Goal: Task Accomplishment & Management: Use online tool/utility

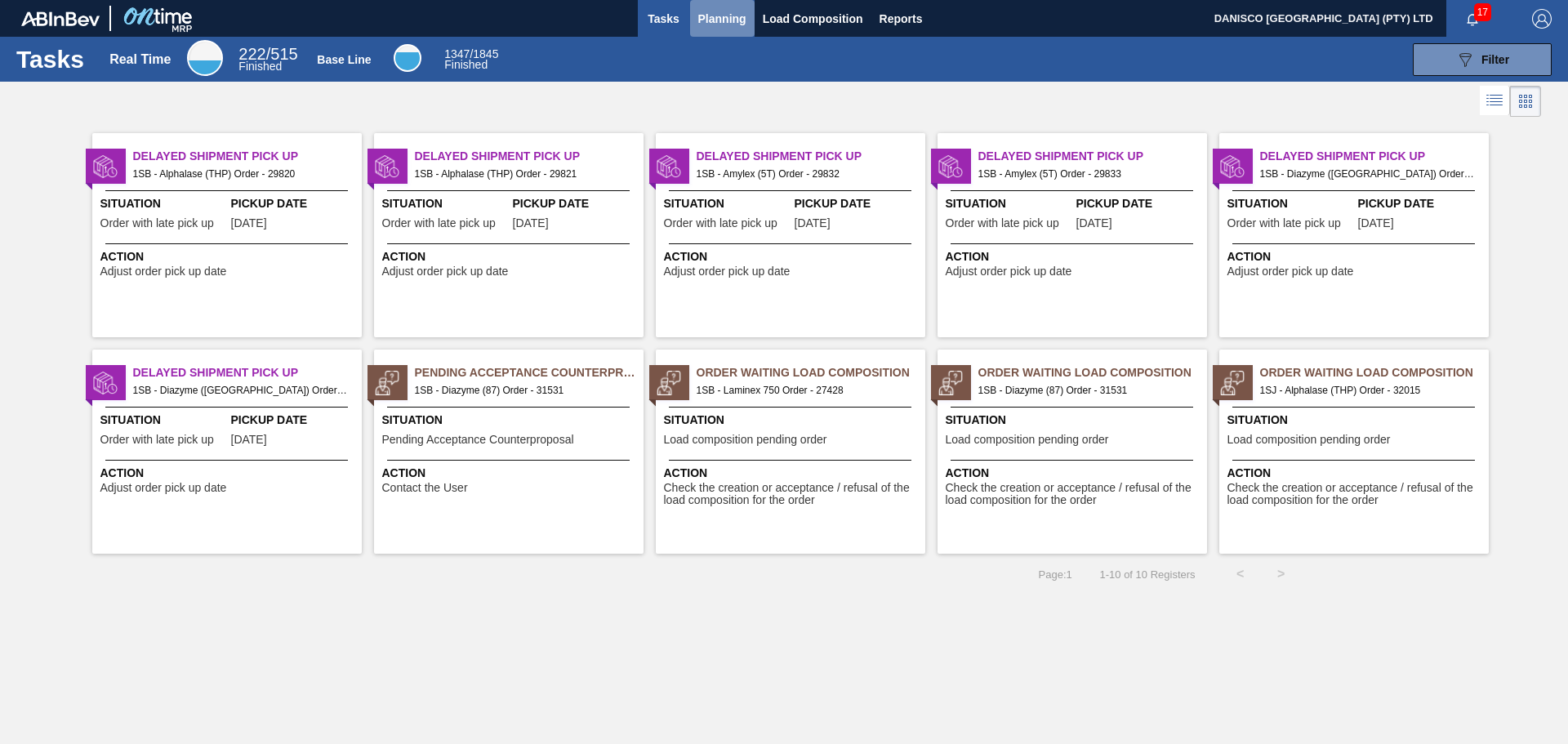
click at [719, 20] on span "Planning" at bounding box center [723, 19] width 48 height 20
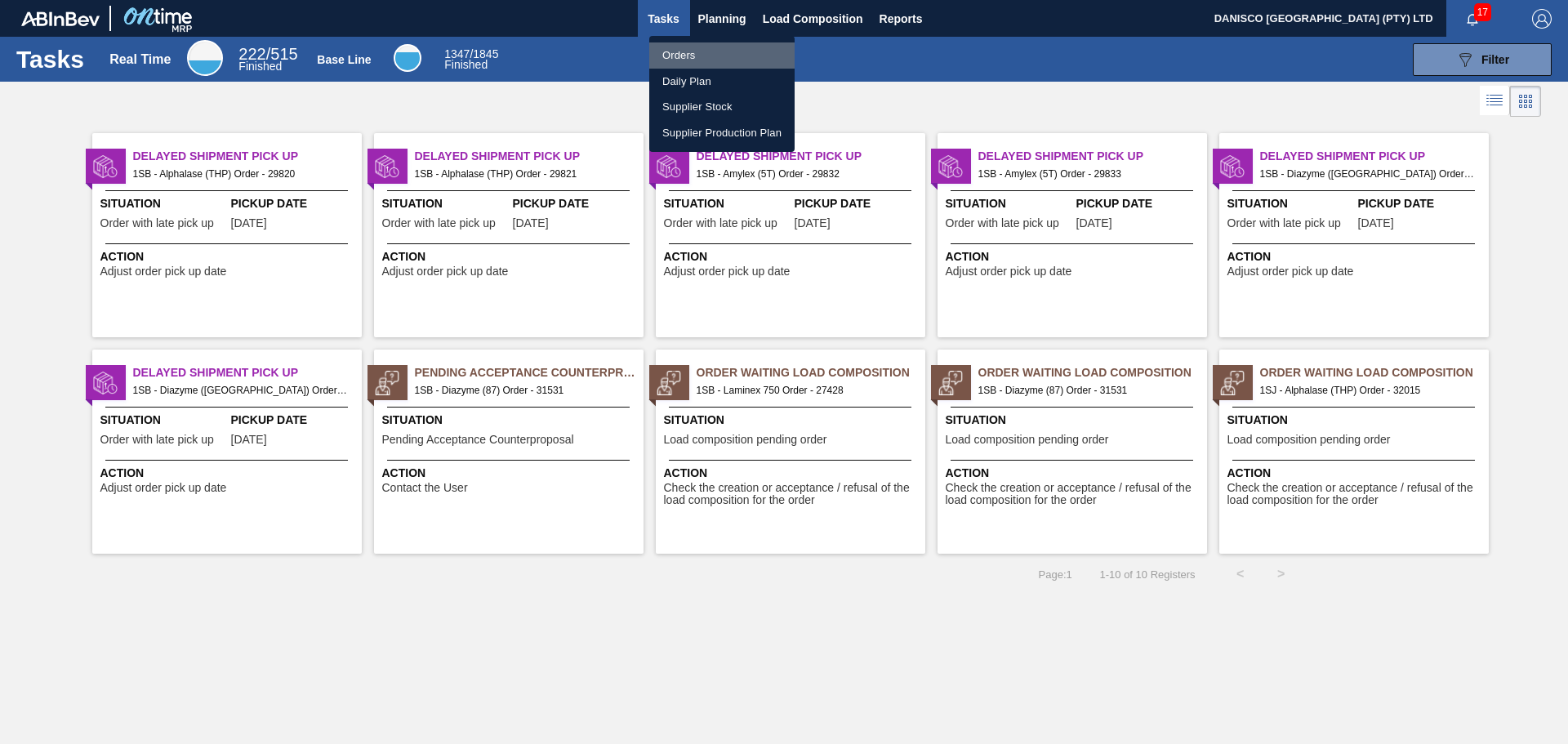
click at [684, 50] on li "Orders" at bounding box center [722, 56] width 145 height 26
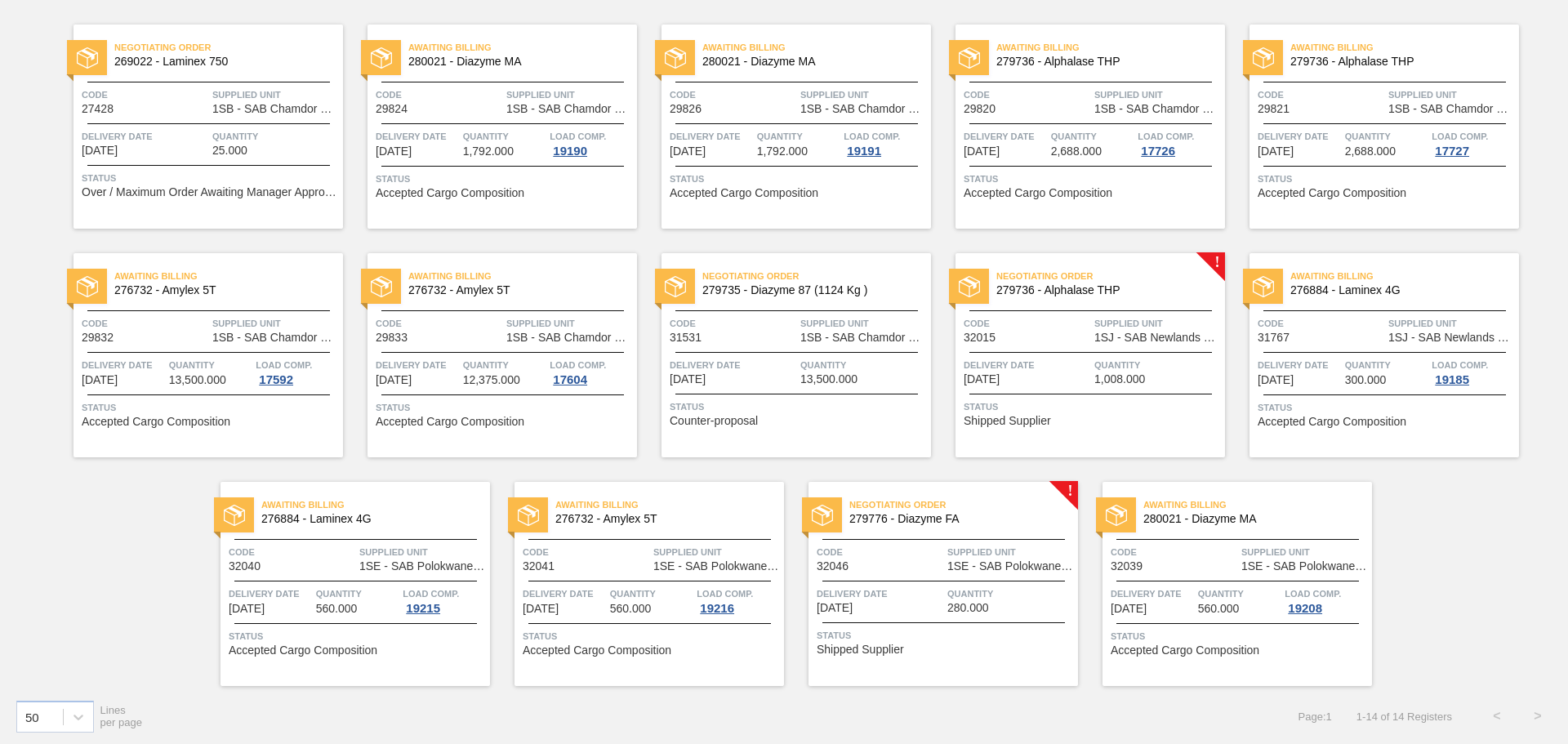
scroll to position [124, 0]
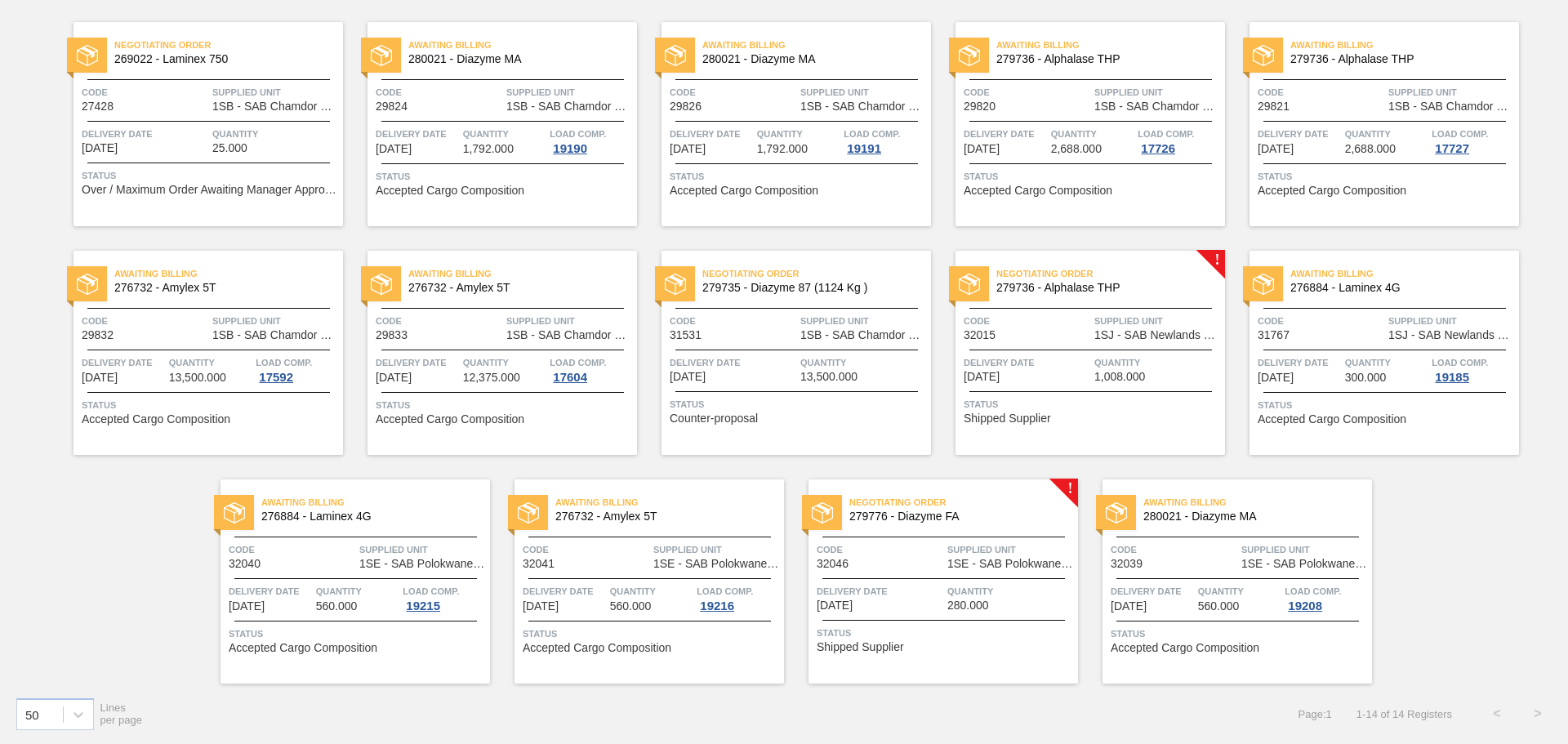
click at [963, 572] on div "Negotiating Order 279776 - Diazyme FA Code 32046 Supplied Unit 1SE - SAB Polokw…" at bounding box center [943, 581] width 270 height 205
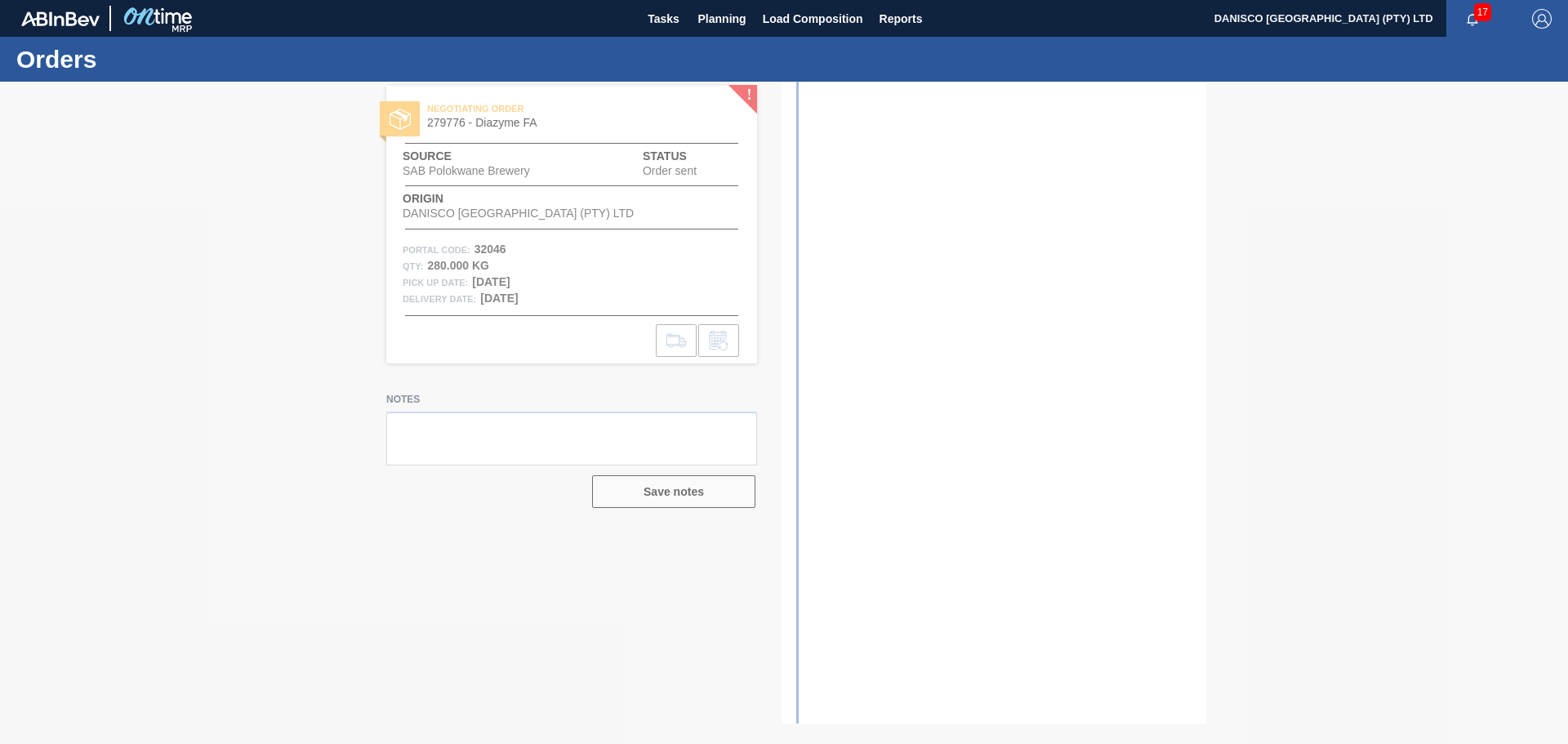
click at [246, 325] on div at bounding box center [784, 413] width 1568 height 662
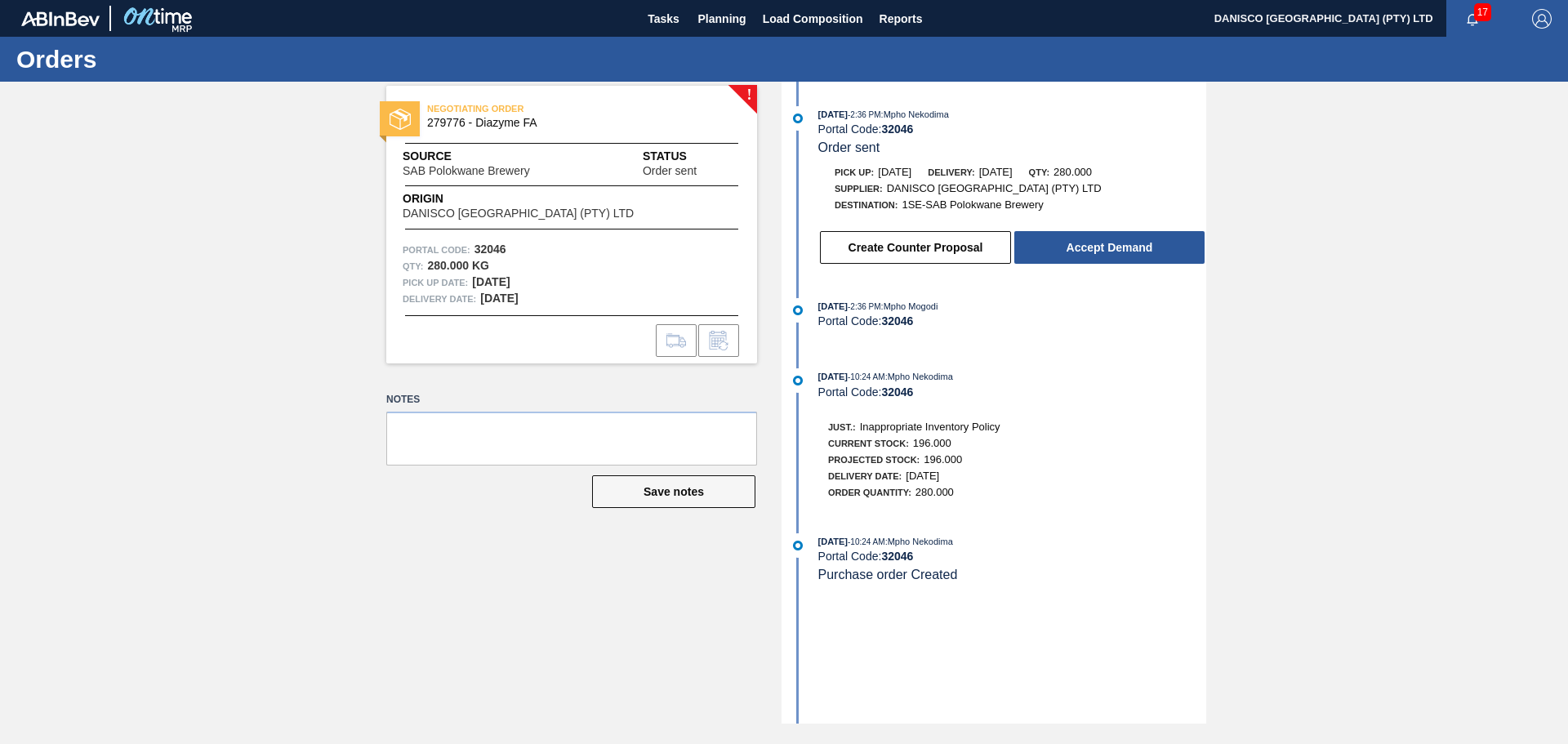
click at [247, 388] on div "! NEGOTIATING ORDER 279776 - Diazyme FA Source SAB Polokwane Brewery Status Ord…" at bounding box center [784, 403] width 1568 height 642
click at [206, 518] on div "! NEGOTIATING ORDER 279776 - Diazyme FA Source SAB Polokwane Brewery Status Ord…" at bounding box center [784, 403] width 1568 height 642
click at [162, 219] on div "! NEGOTIATING ORDER 279776 - Diazyme FA Source SAB Polokwane Brewery Status Ord…" at bounding box center [784, 403] width 1568 height 642
click at [210, 235] on div "! NEGOTIATING ORDER 279776 - Diazyme FA Source SAB Polokwane Brewery Status Ord…" at bounding box center [784, 403] width 1568 height 642
click at [234, 407] on div "! NEGOTIATING ORDER 279776 - Diazyme FA Source SAB Polokwane Brewery Status Ord…" at bounding box center [784, 403] width 1568 height 642
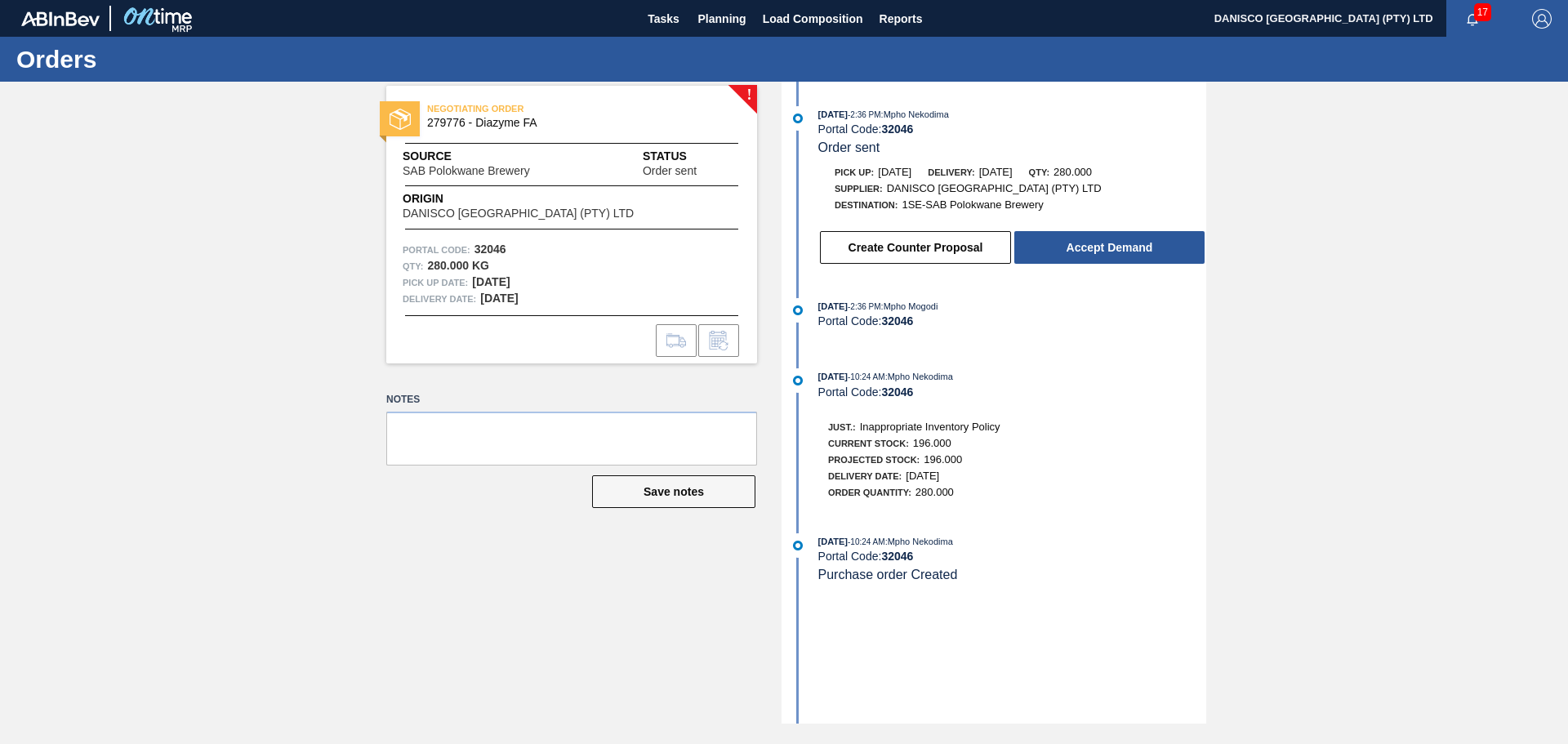
click at [240, 479] on div "! NEGOTIATING ORDER 279776 - Diazyme FA Source SAB Polokwane Brewery Status Ord…" at bounding box center [784, 403] width 1568 height 642
click at [1102, 244] on button "Accept Demand" at bounding box center [1110, 246] width 191 height 33
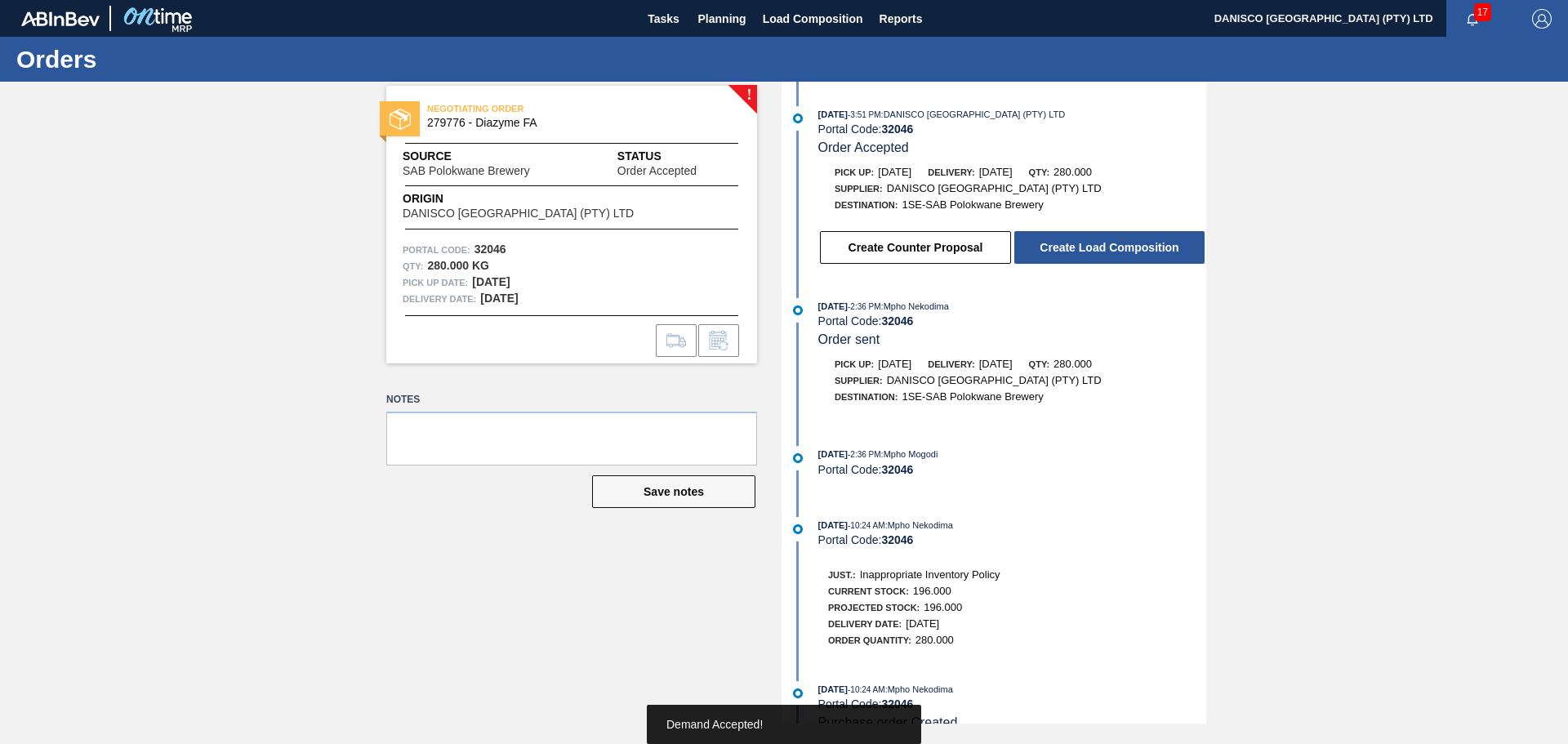
click at [1102, 244] on button "Create Load Composition" at bounding box center [1110, 246] width 191 height 33
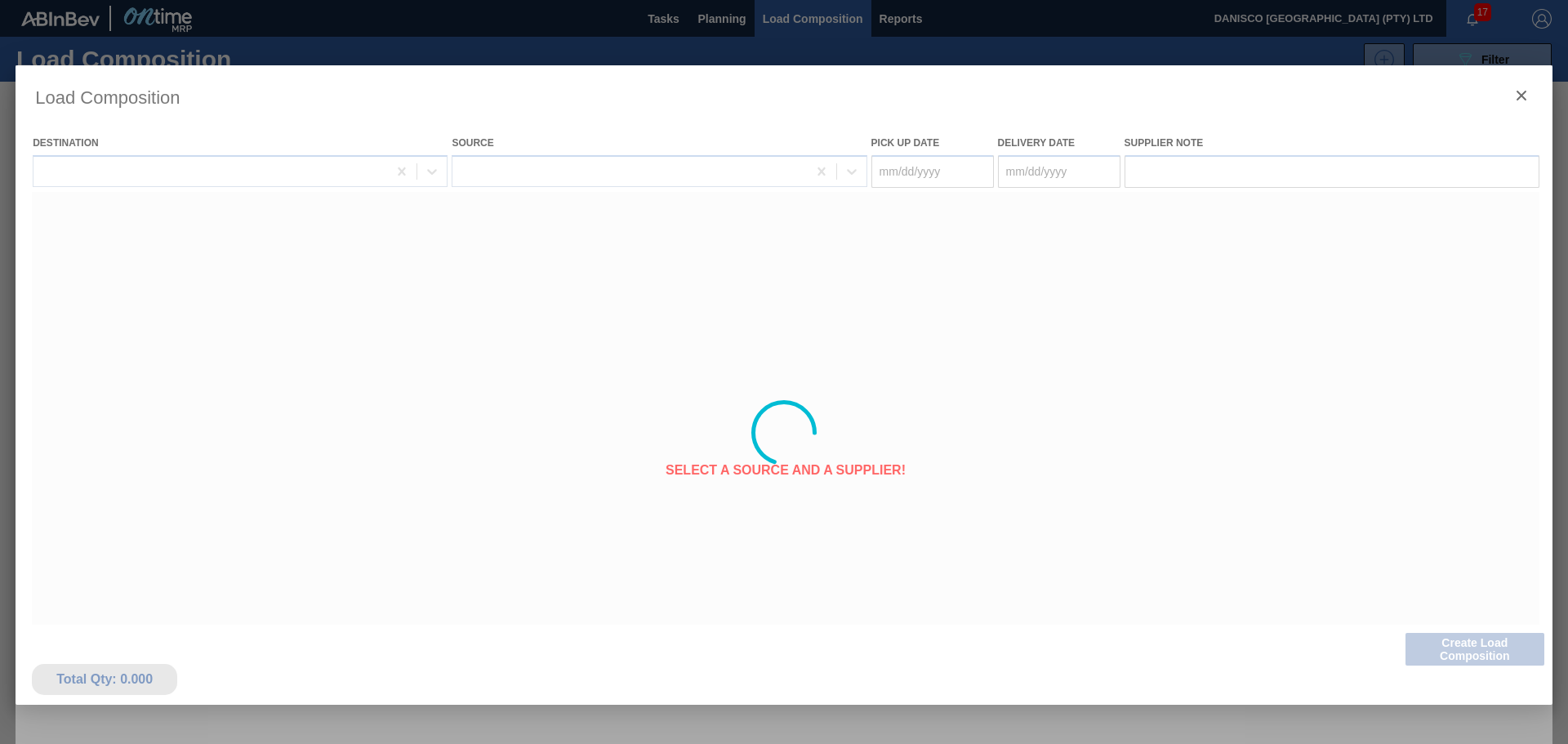
type Date "[DATE]"
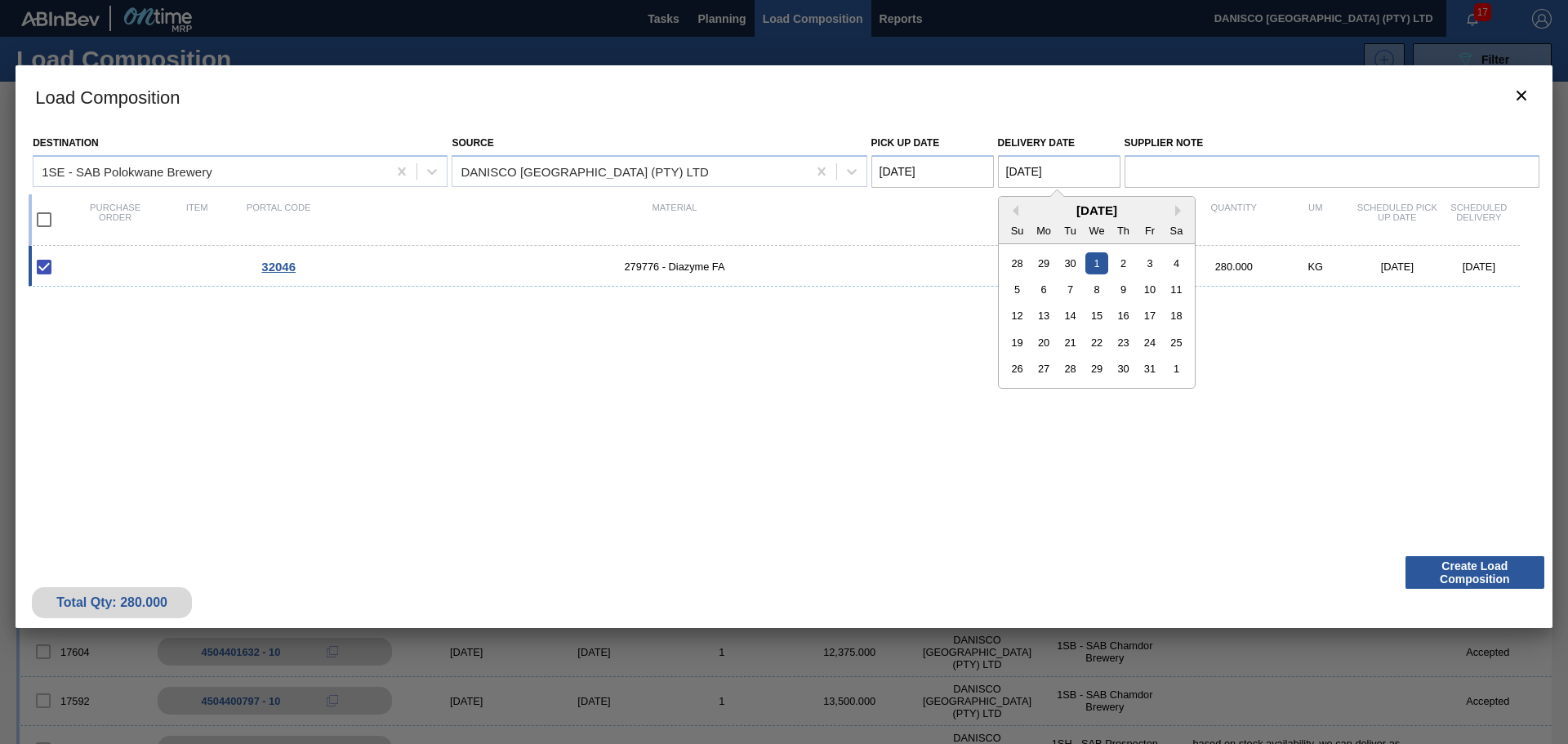
click at [1095, 174] on Date "[DATE]" at bounding box center [1059, 171] width 123 height 33
click at [1153, 265] on div "3" at bounding box center [1149, 262] width 22 height 22
type Date "[DATE]"
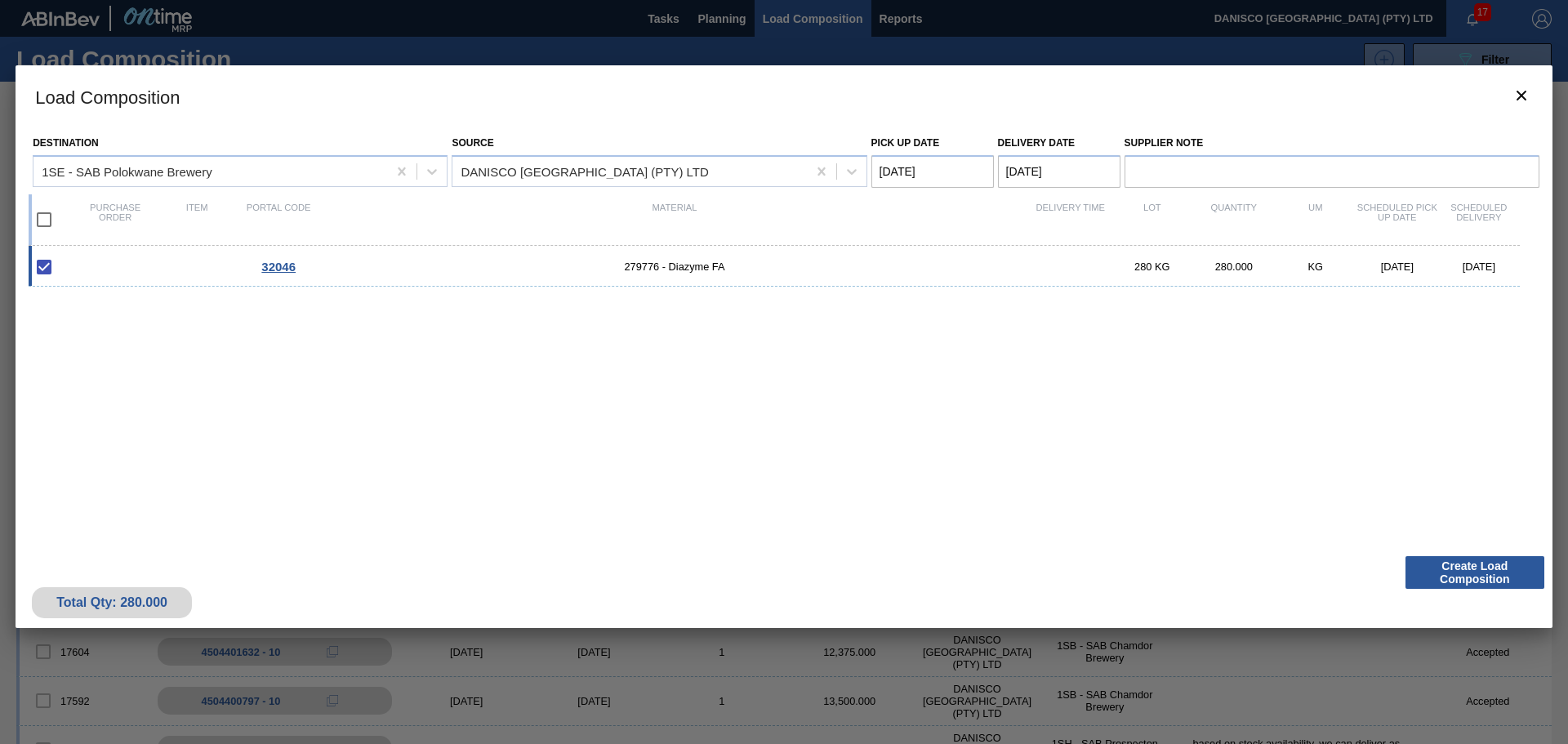
click at [961, 504] on div "32046 279776 - Diazyme FA 280 KG 280.000 KG [DATE] [DATE]" at bounding box center [780, 387] width 1504 height 283
click at [937, 161] on Date "[DATE]" at bounding box center [933, 171] width 123 height 33
click at [999, 367] on div "2" at bounding box center [997, 369] width 22 height 22
type Date "[DATE]"
click at [984, 430] on div "32046 279776 - Diazyme FA 280 KG 280.000 KG [DATE] [DATE]" at bounding box center [780, 387] width 1504 height 283
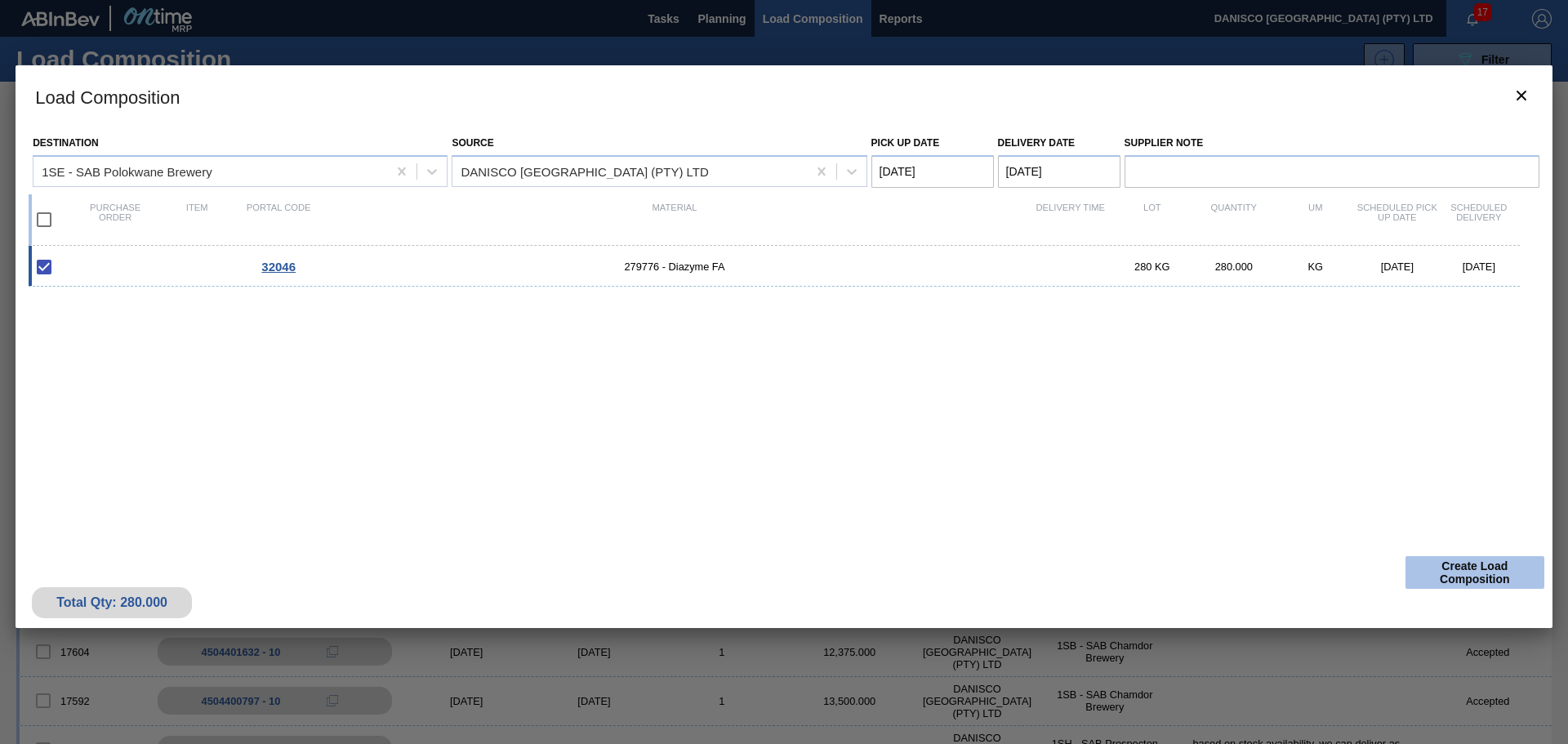
click at [1469, 573] on button "Create Load Composition" at bounding box center [1474, 572] width 139 height 33
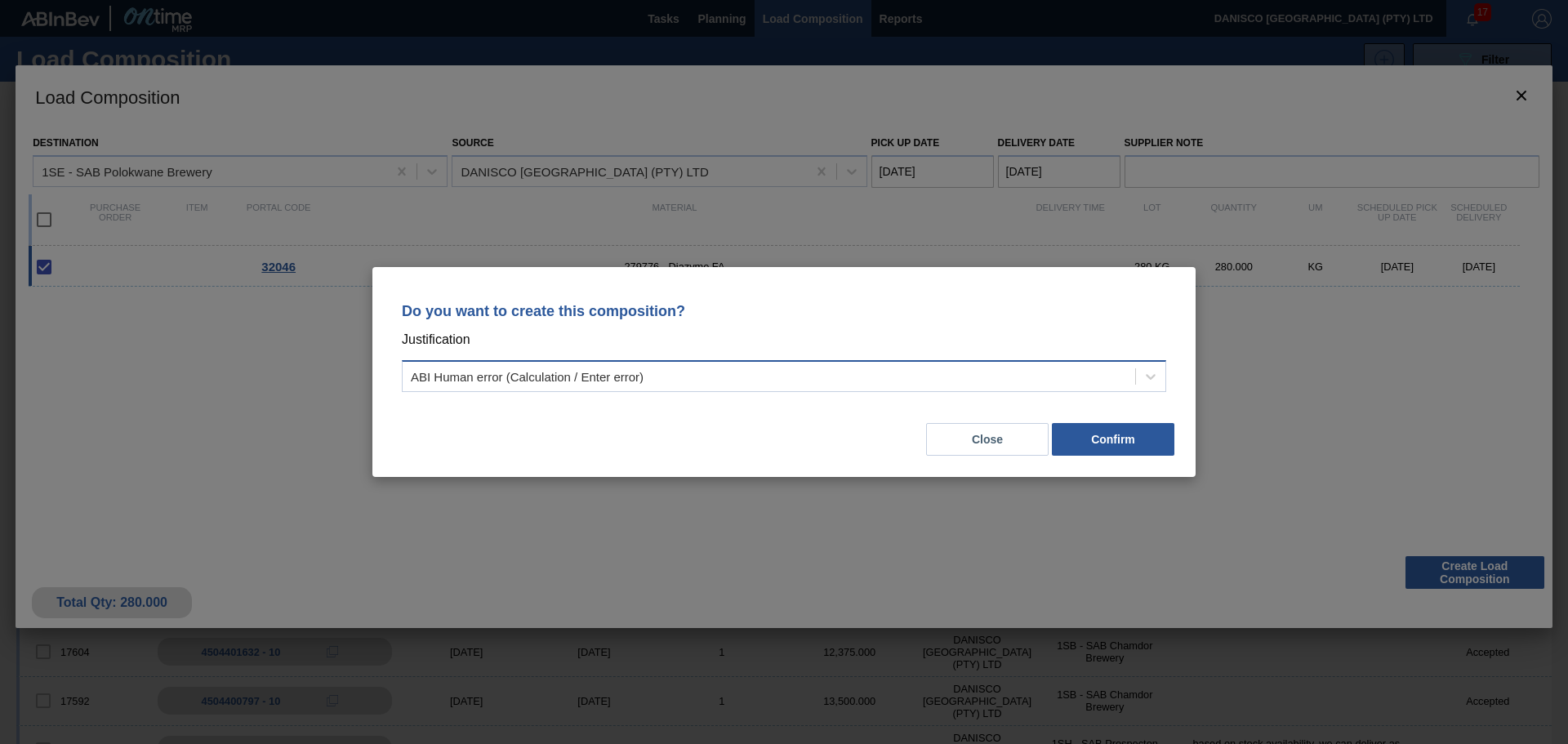
click at [646, 377] on div "ABI Human error (Calculation / Enter error)" at bounding box center [769, 376] width 733 height 23
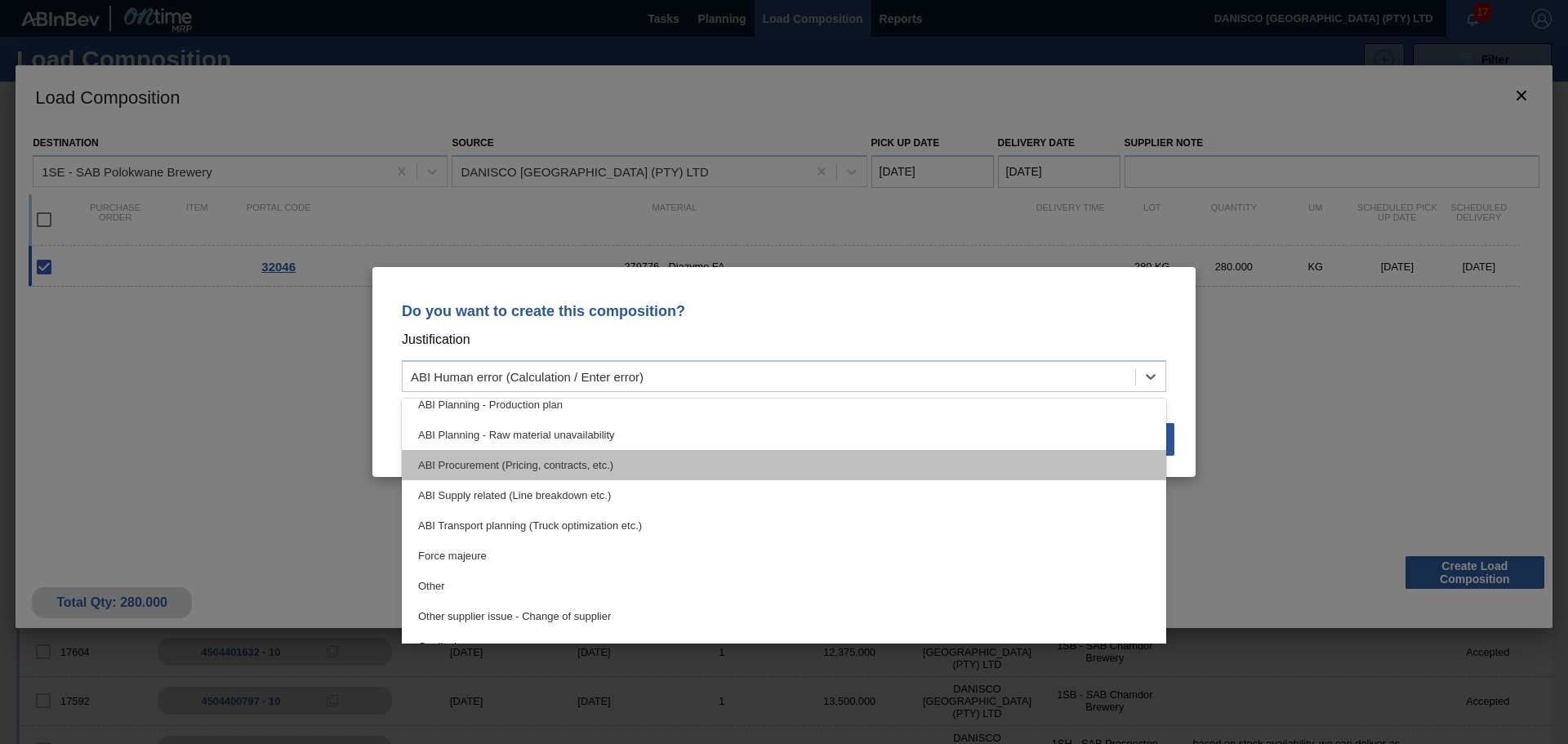
scroll to position [245, 0]
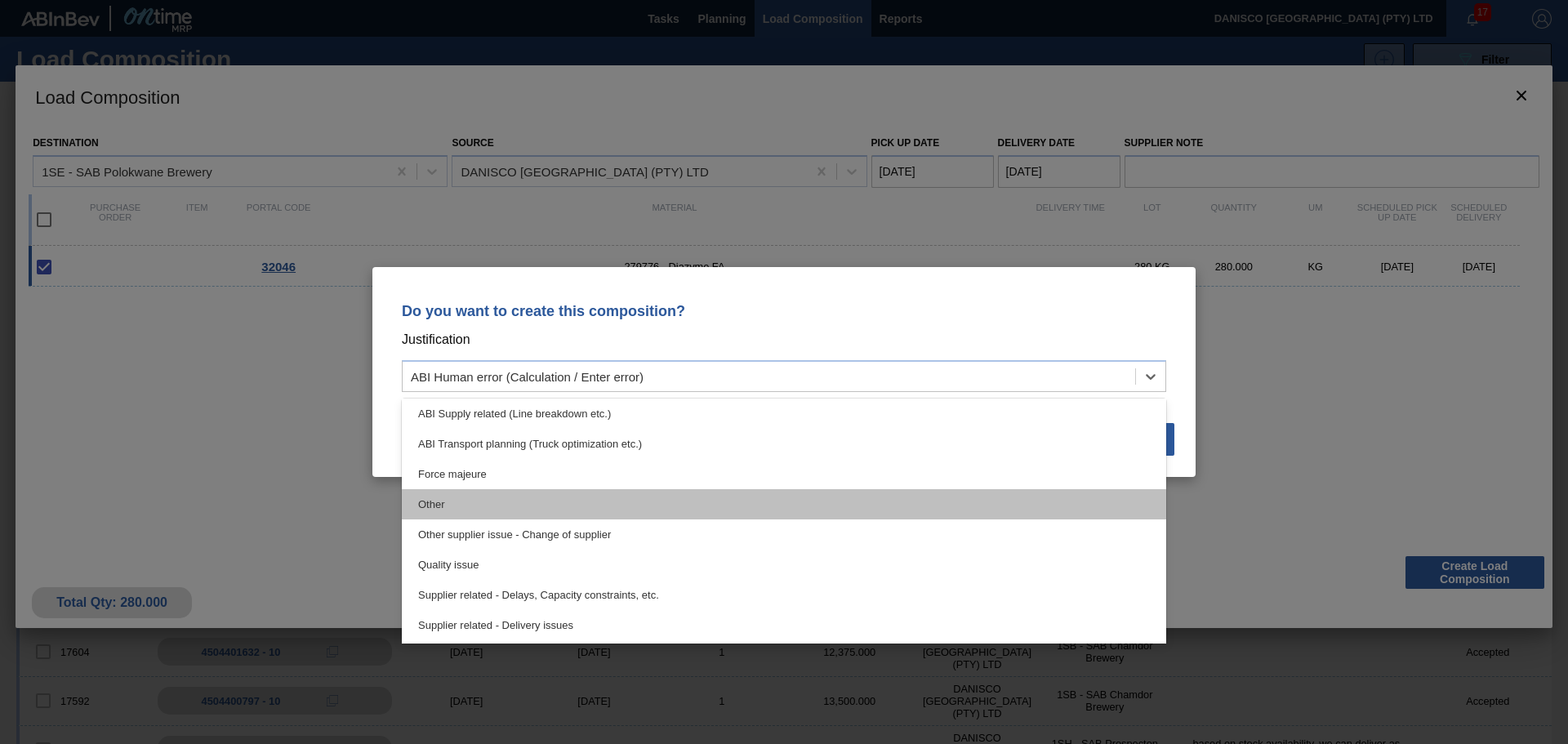
click at [525, 509] on div "Other" at bounding box center [784, 504] width 764 height 30
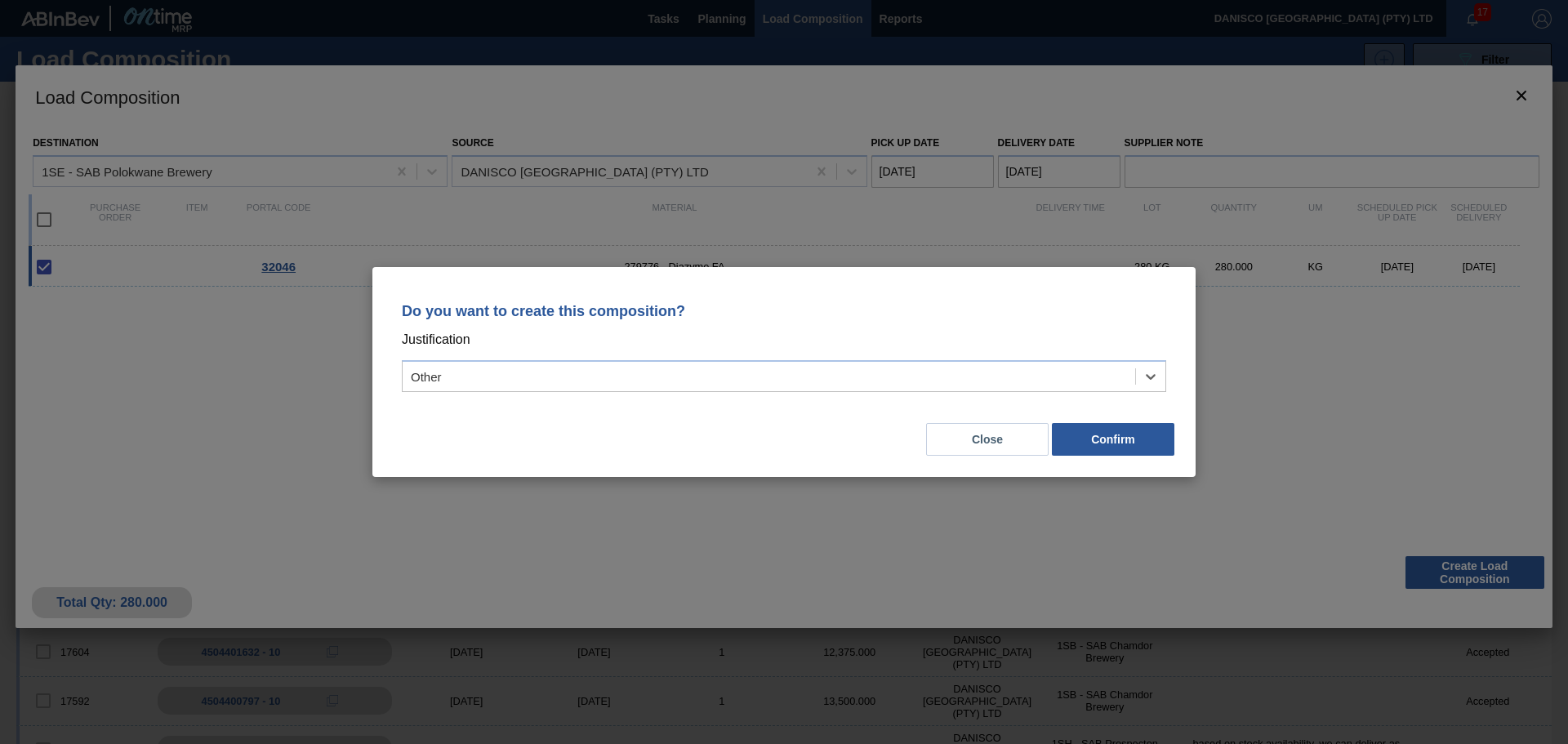
drag, startPoint x: 614, startPoint y: 424, endPoint x: 1149, endPoint y: 469, distance: 536.9
click at [621, 423] on div "Close Confirm" at bounding box center [783, 430] width 784 height 56
click at [1143, 445] on button "Confirm" at bounding box center [1113, 439] width 123 height 33
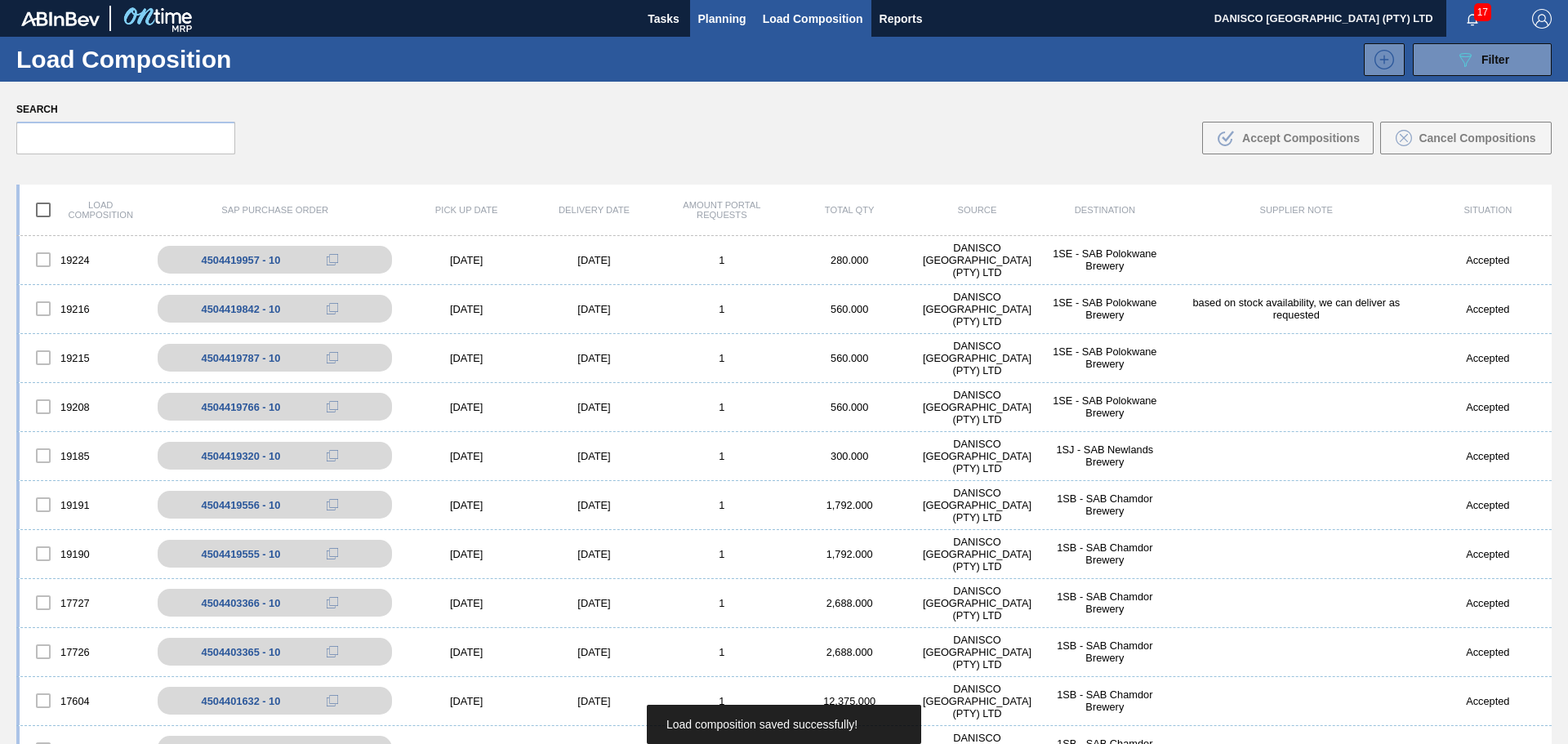
click at [719, 23] on span "Planning" at bounding box center [723, 19] width 48 height 20
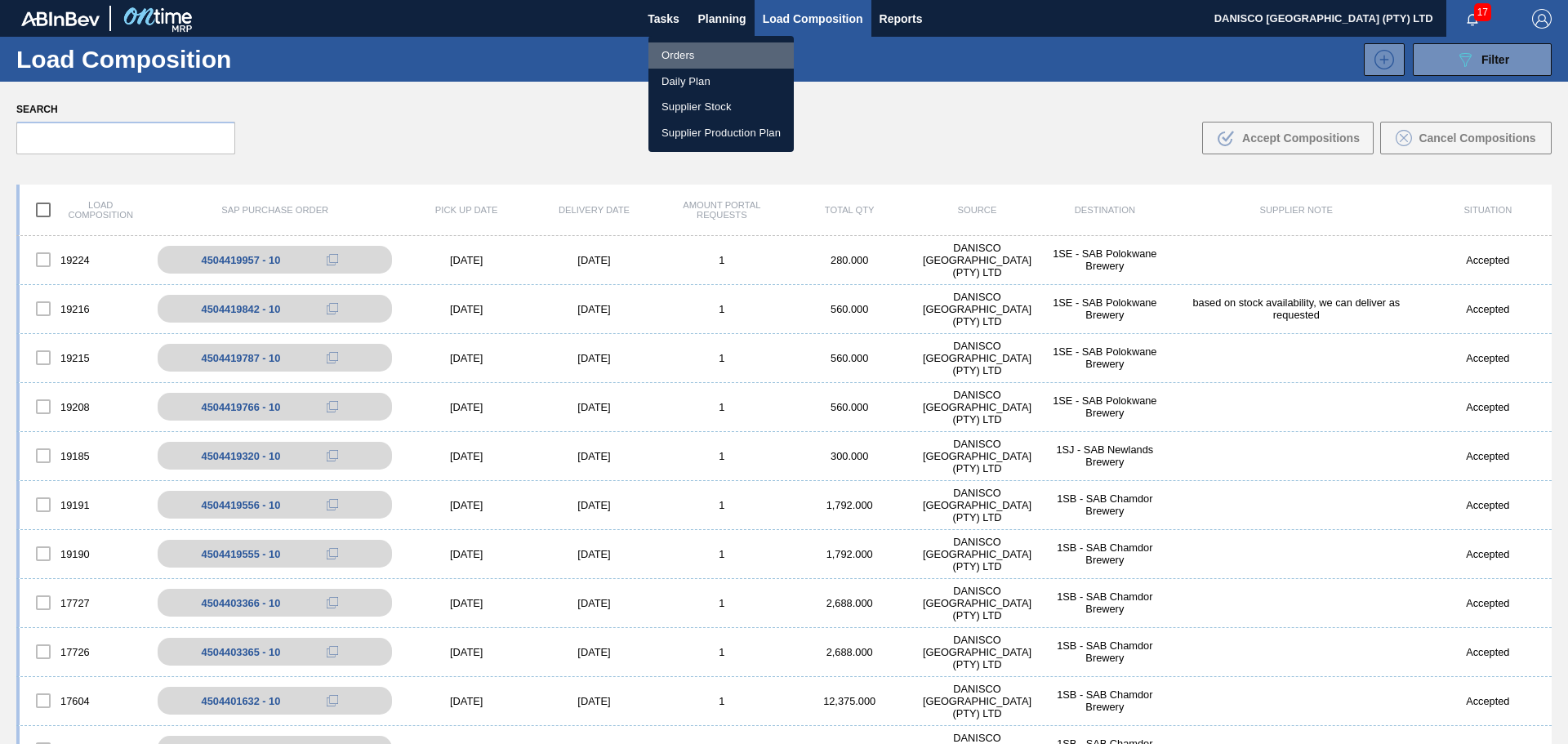
click at [675, 50] on li "Orders" at bounding box center [721, 56] width 145 height 26
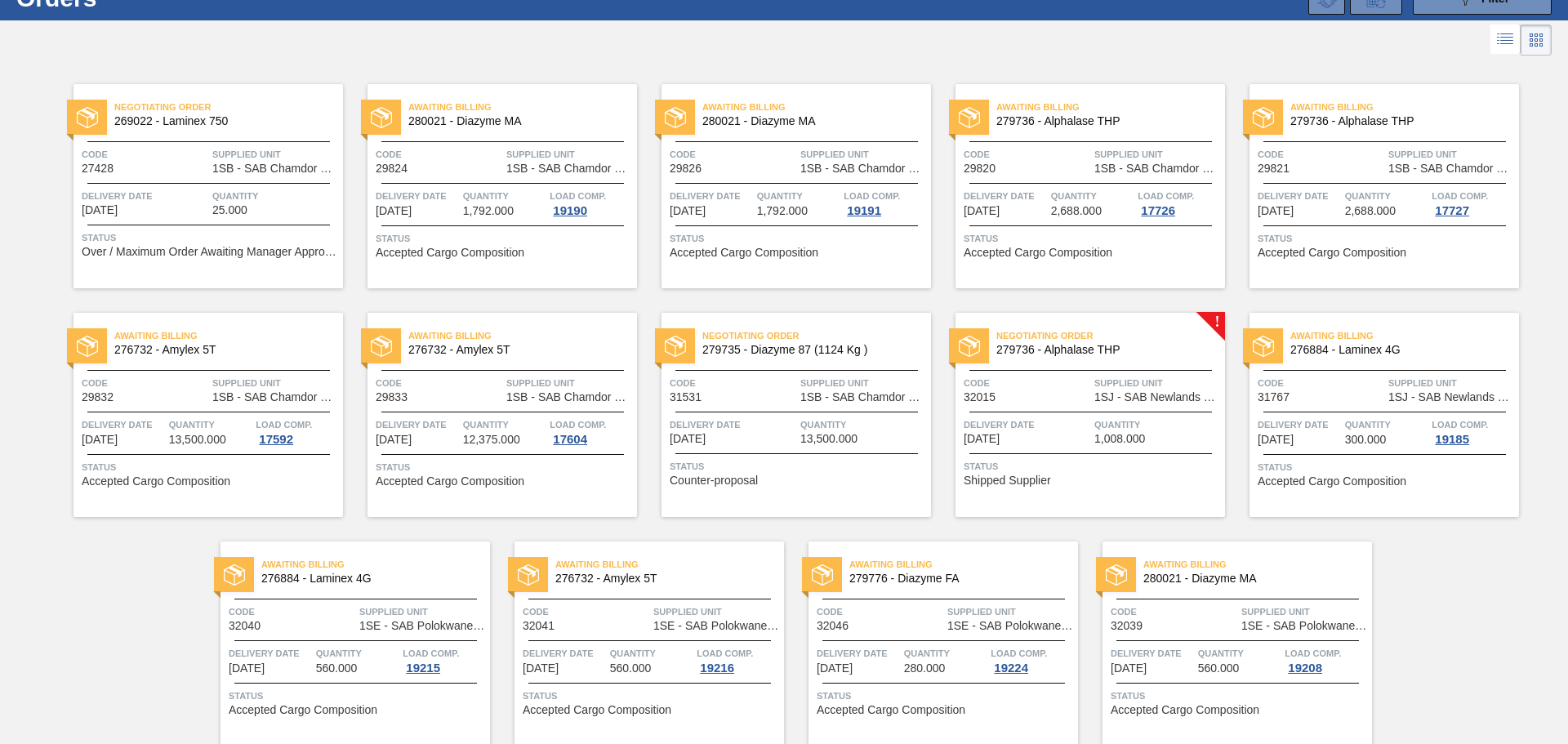
scroll to position [124, 0]
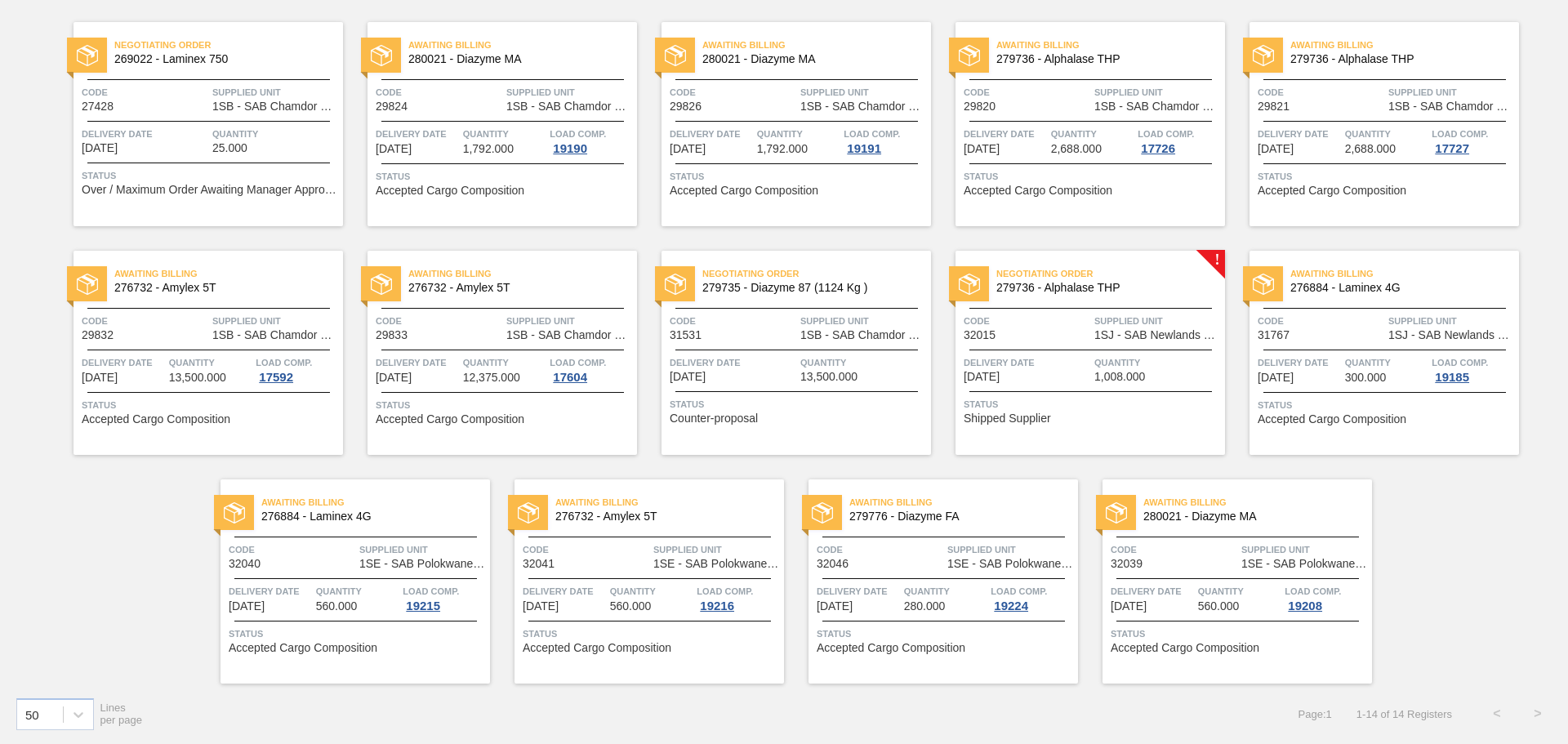
click at [910, 565] on div "Code 32046" at bounding box center [880, 555] width 126 height 29
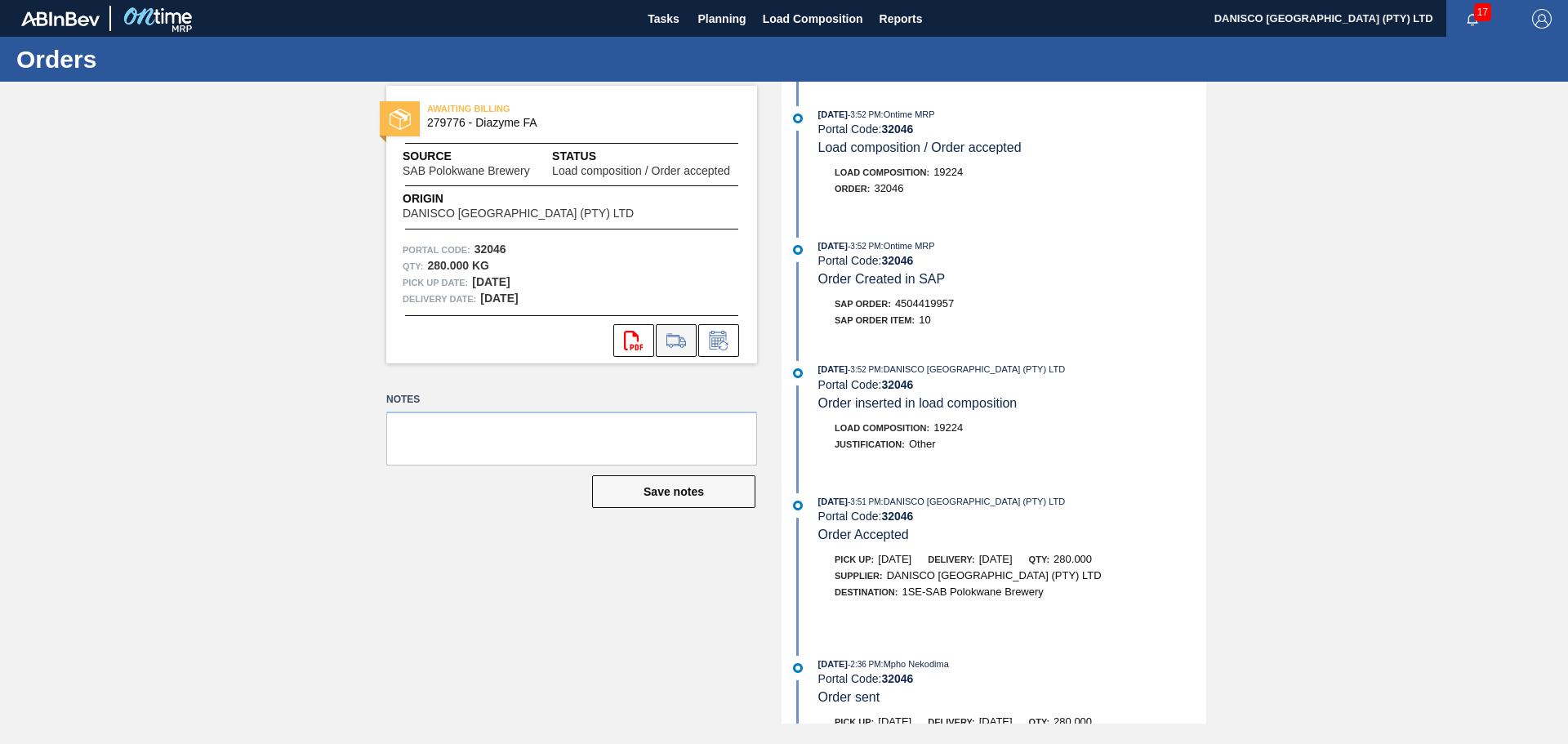
click at [682, 332] on icon at bounding box center [676, 340] width 26 height 20
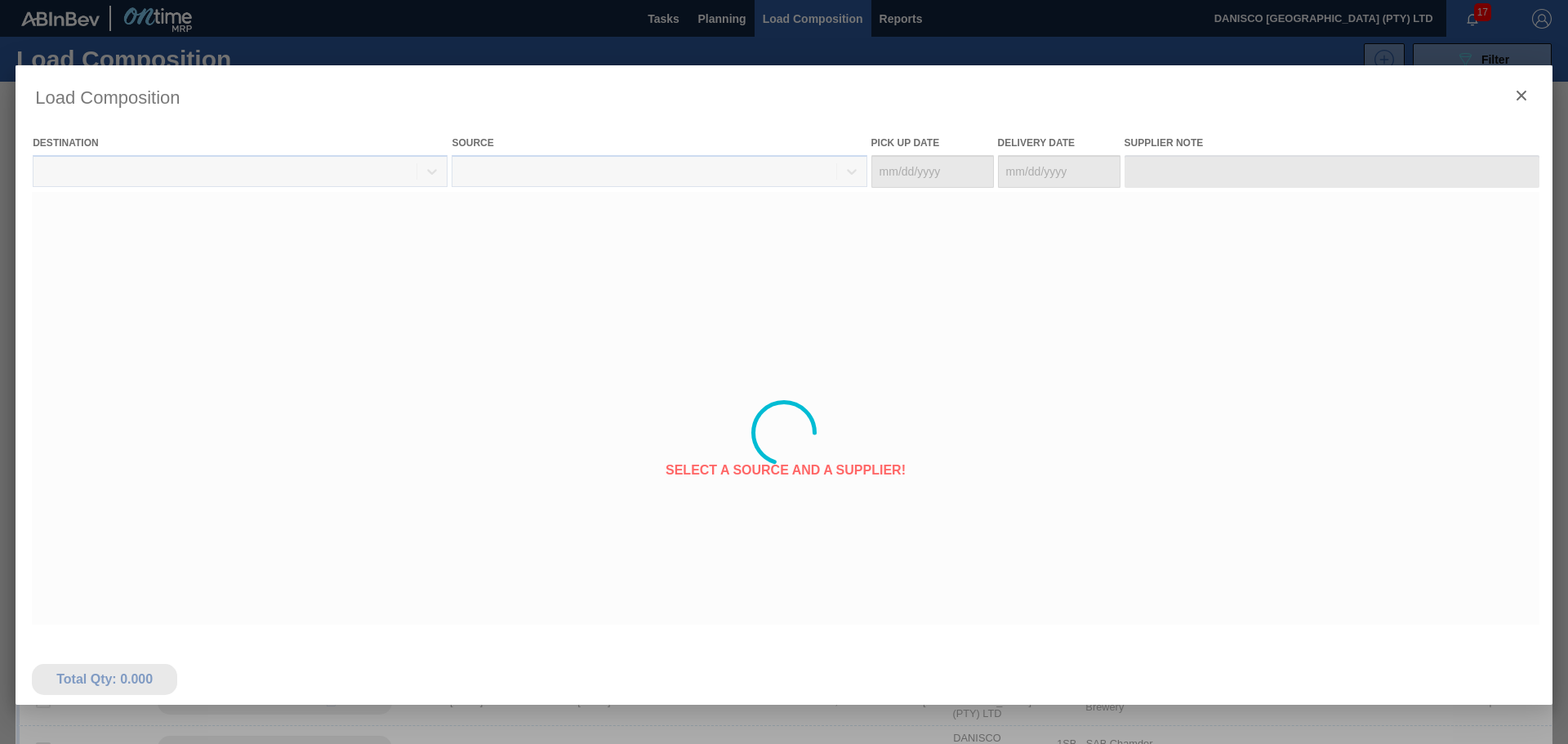
type Date "[DATE]"
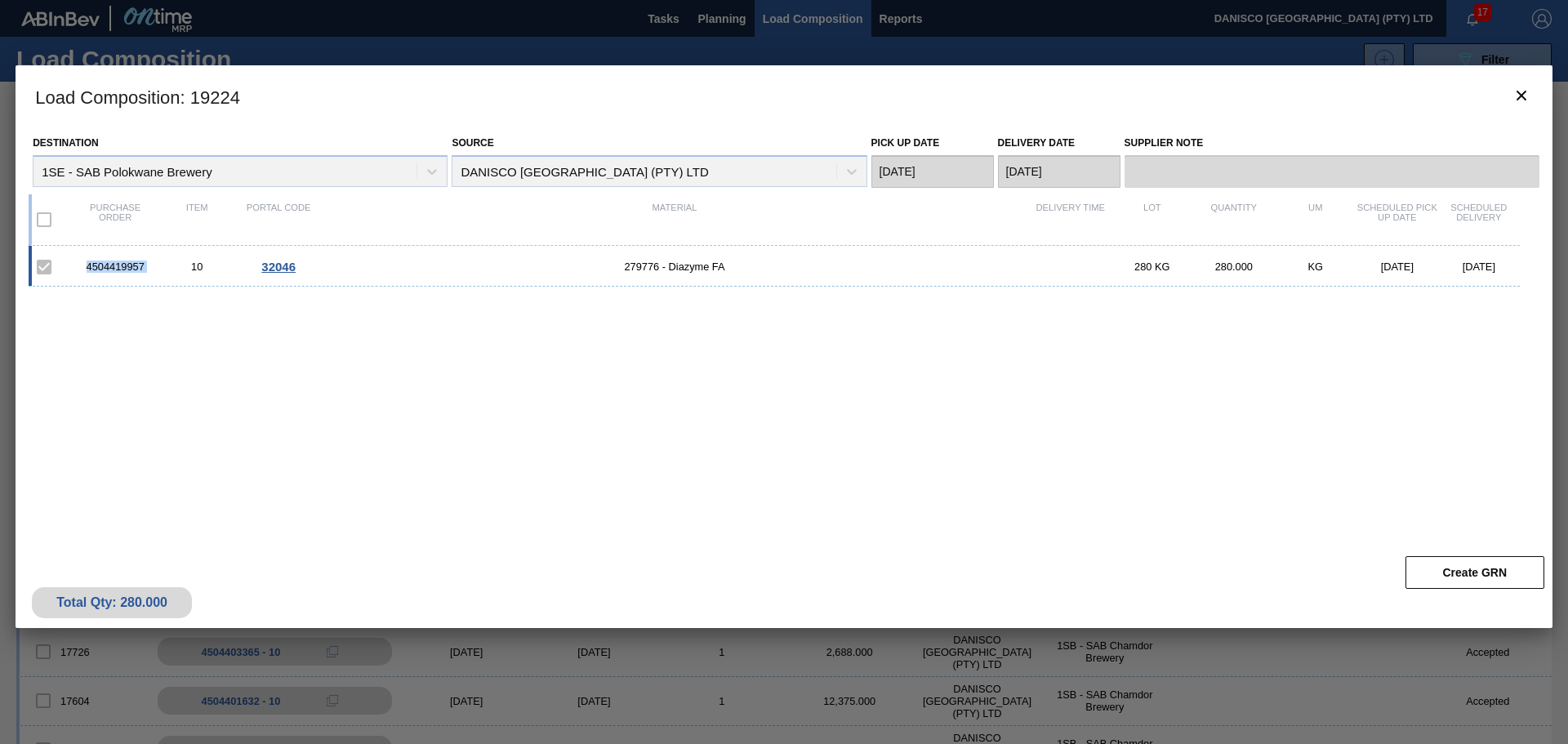
drag, startPoint x: 164, startPoint y: 267, endPoint x: 64, endPoint y: 269, distance: 100.0
click at [64, 269] on div "4504419957 10 32046 279776 - Diazyme FA 280 KG 280.000 KG [DATE] [DATE]" at bounding box center [774, 266] width 1491 height 41
copy div "4504419957"
